Goal: Information Seeking & Learning: Learn about a topic

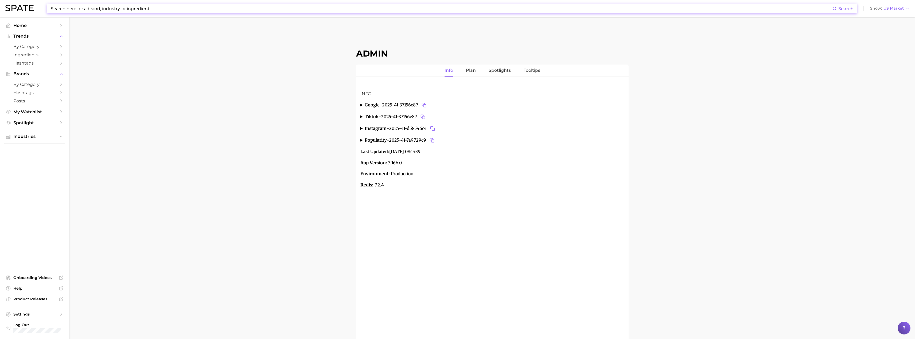
click at [375, 11] on input at bounding box center [441, 8] width 782 height 9
paste input "hairspray"
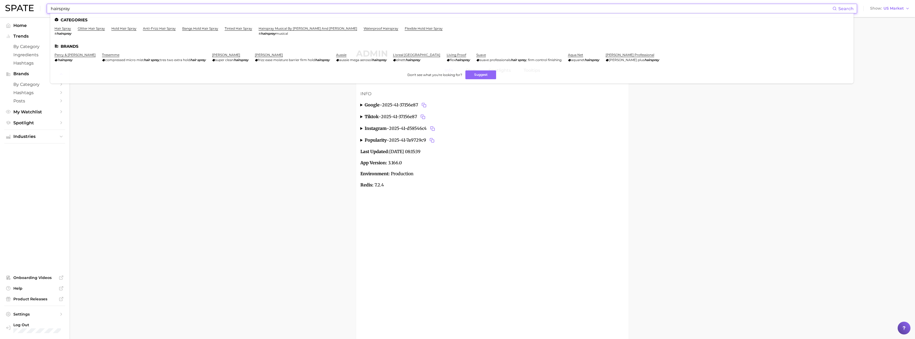
click at [267, 12] on input "hairspray" at bounding box center [441, 8] width 782 height 9
paste input "[PERSON_NAME]"
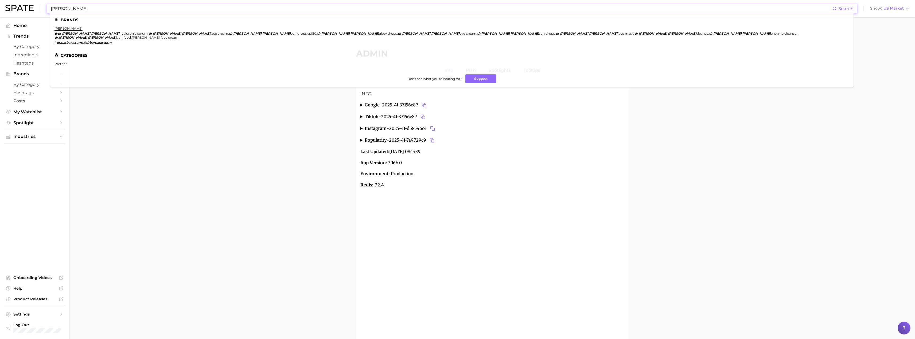
click at [280, 9] on input "[PERSON_NAME]" at bounding box center [441, 8] width 782 height 9
paste input "mix metal"
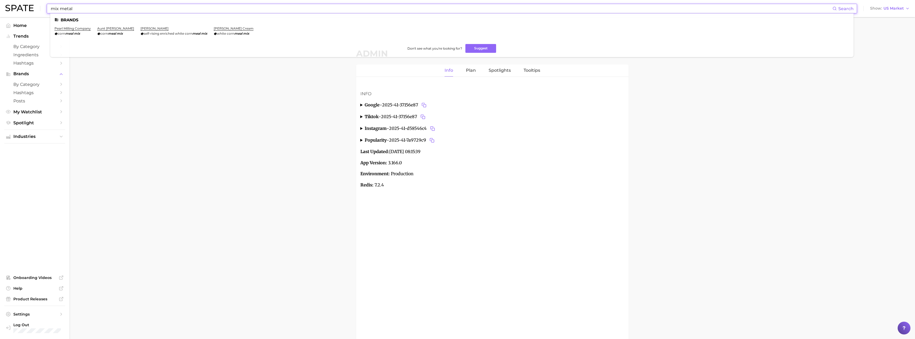
click at [264, 13] on input "mix metal" at bounding box center [441, 8] width 782 height 9
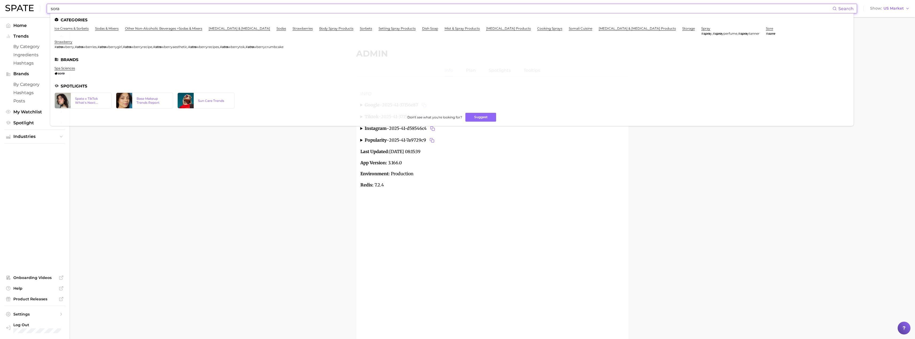
type input "sora"
